Goal: Book appointment/travel/reservation

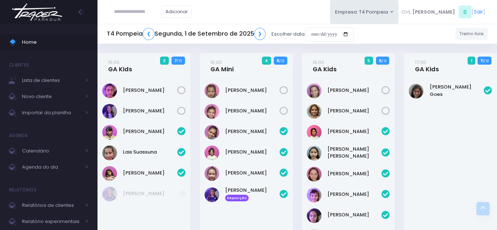
scroll to position [263, 0]
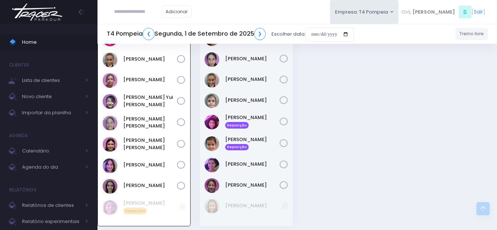
click at [35, 17] on img at bounding box center [37, 12] width 56 height 26
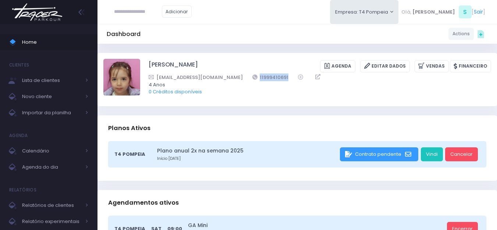
click at [23, 21] on img at bounding box center [37, 12] width 56 height 26
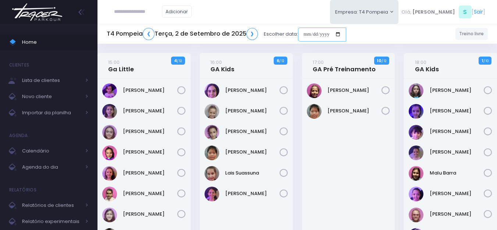
click at [329, 33] on input "date" at bounding box center [322, 35] width 48 height 14
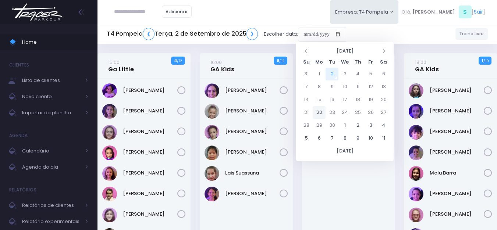
click at [323, 113] on td "22" at bounding box center [319, 112] width 13 height 13
type input "**********"
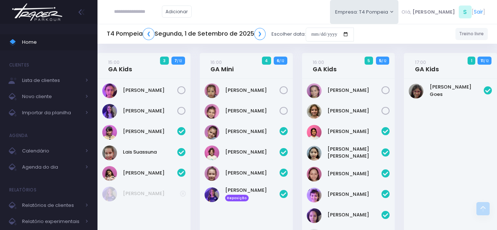
scroll to position [263, 0]
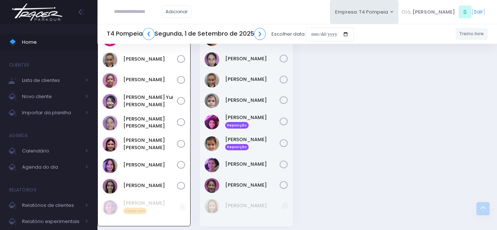
click at [56, 10] on img at bounding box center [37, 12] width 56 height 26
